Goal: Information Seeking & Learning: Learn about a topic

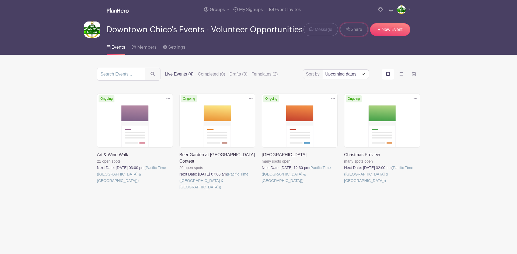
click at [354, 31] on span "Share" at bounding box center [357, 29] width 12 height 6
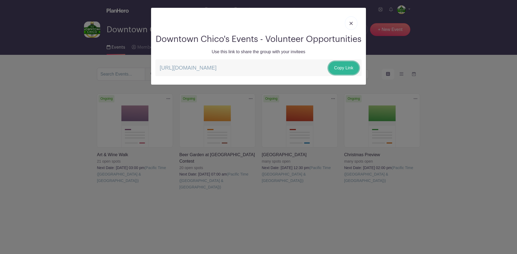
click at [339, 75] on link "Copy Link" at bounding box center [343, 68] width 30 height 13
click at [352, 25] on link at bounding box center [351, 22] width 12 height 13
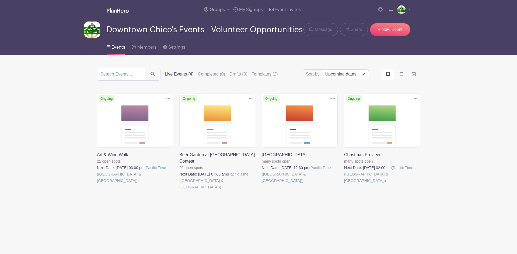
click at [97, 184] on link at bounding box center [97, 184] width 0 height 0
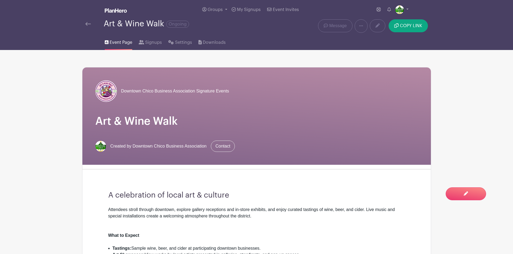
click at [86, 24] on img at bounding box center [87, 24] width 5 height 4
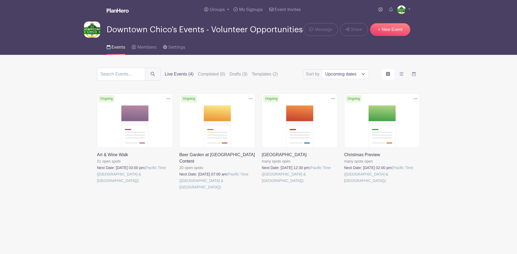
click at [179, 191] on link at bounding box center [179, 191] width 0 height 0
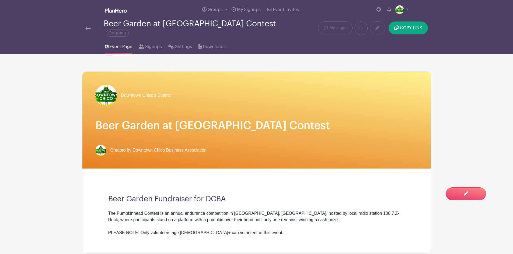
click at [86, 27] on img at bounding box center [87, 29] width 5 height 4
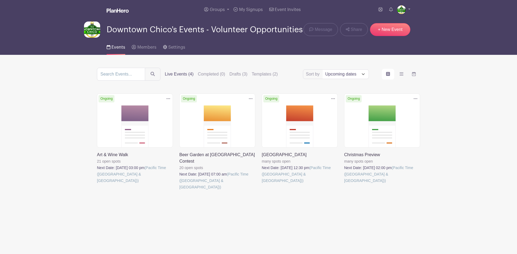
click at [262, 184] on link at bounding box center [262, 184] width 0 height 0
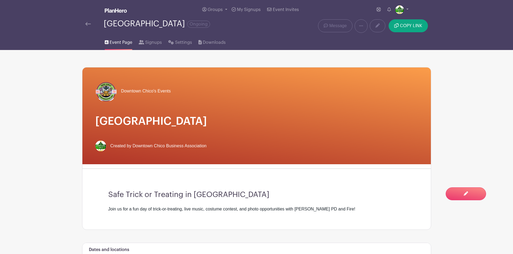
click at [89, 24] on img at bounding box center [87, 24] width 5 height 4
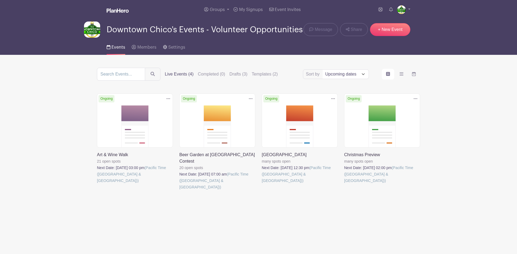
click at [344, 184] on link at bounding box center [344, 184] width 0 height 0
